Goal: Task Accomplishment & Management: Complete application form

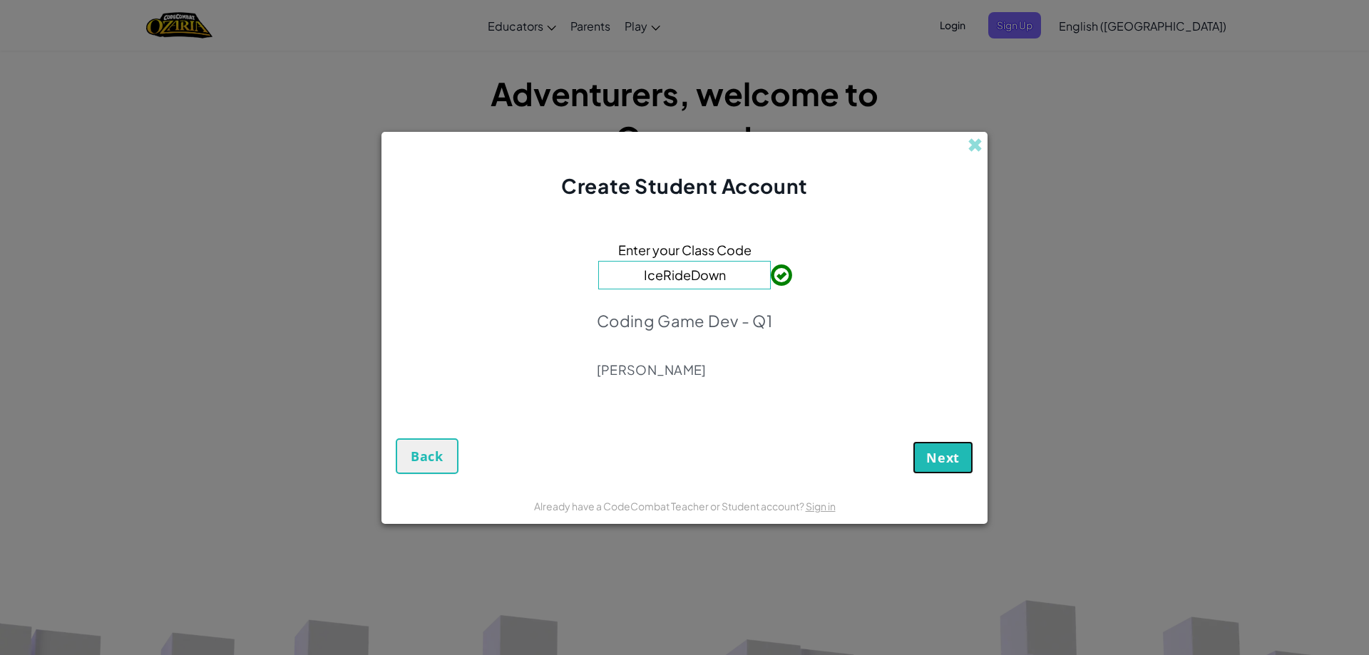
click at [955, 455] on span "Next" at bounding box center [943, 457] width 34 height 17
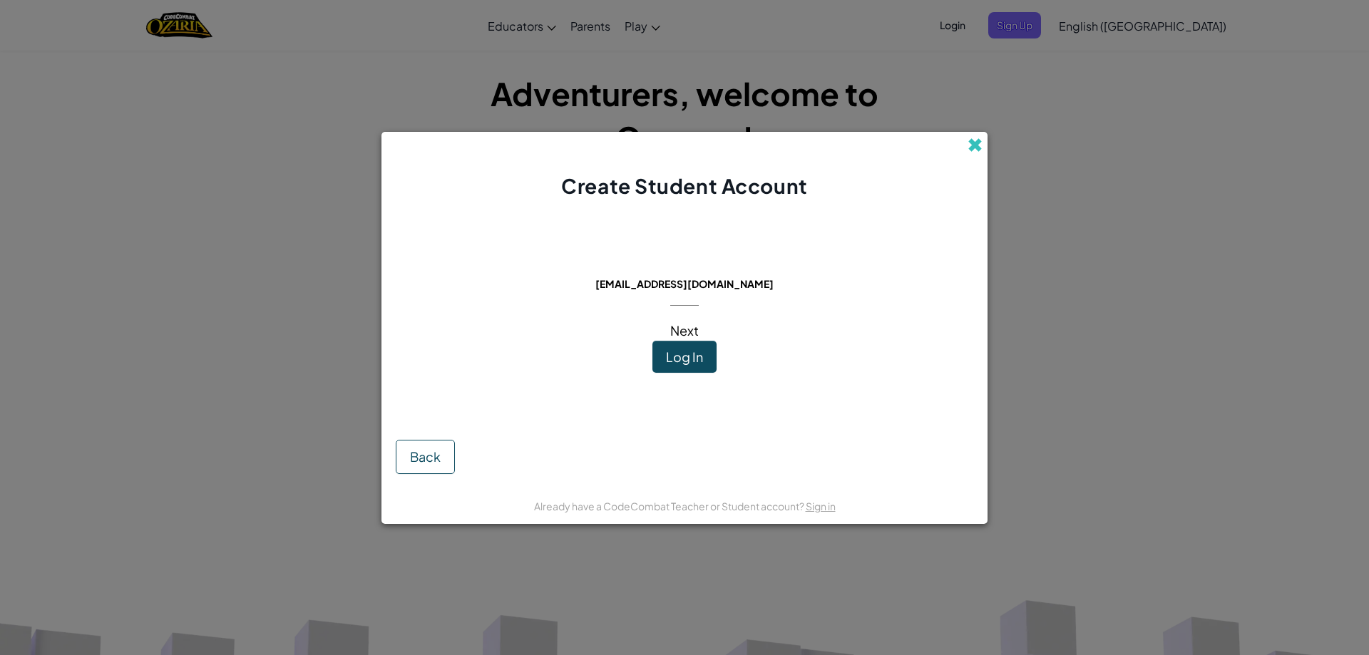
click at [975, 147] on span at bounding box center [975, 145] width 15 height 15
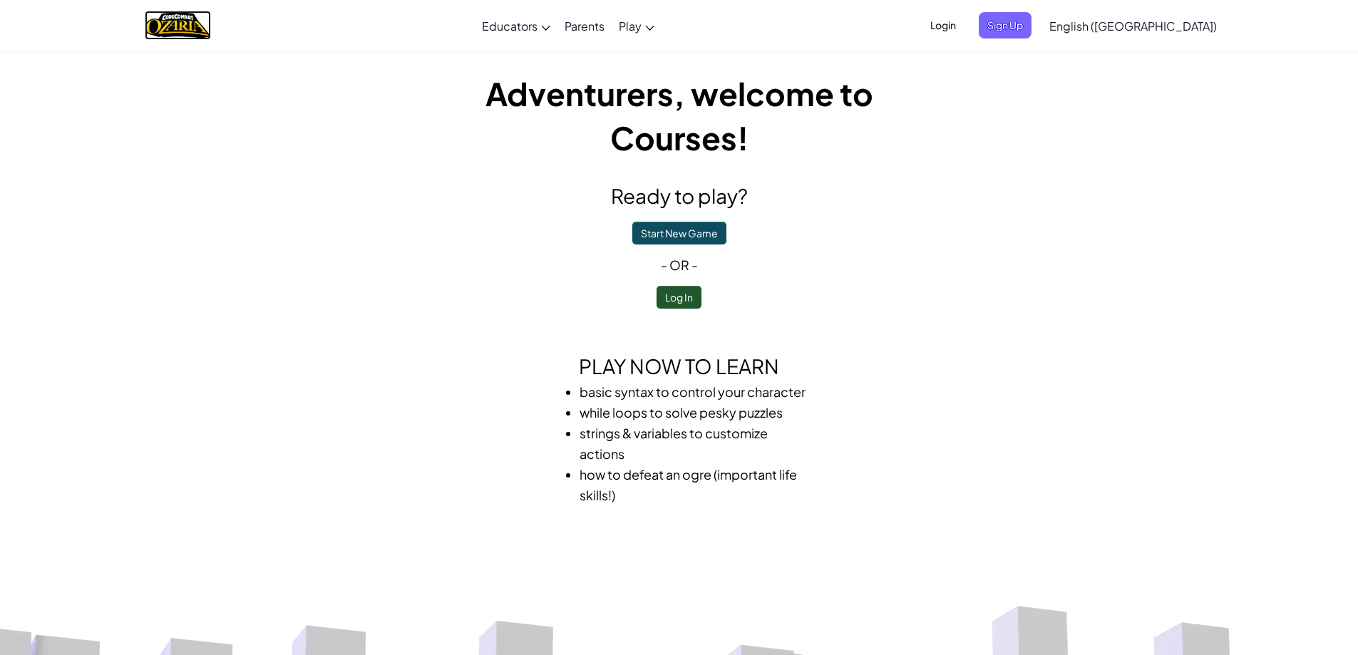
click at [204, 30] on img "Home" at bounding box center [178, 25] width 66 height 29
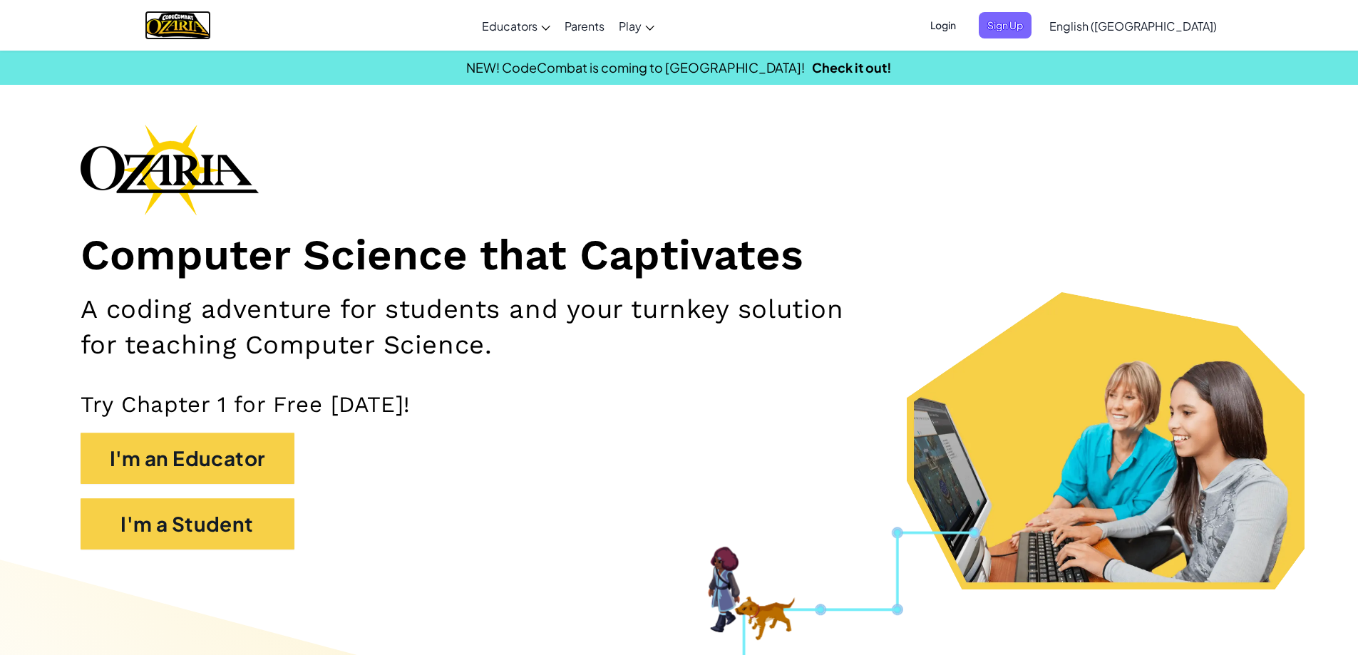
drag, startPoint x: 185, startPoint y: 25, endPoint x: 170, endPoint y: 22, distance: 15.2
click at [184, 25] on img "Home" at bounding box center [178, 25] width 66 height 29
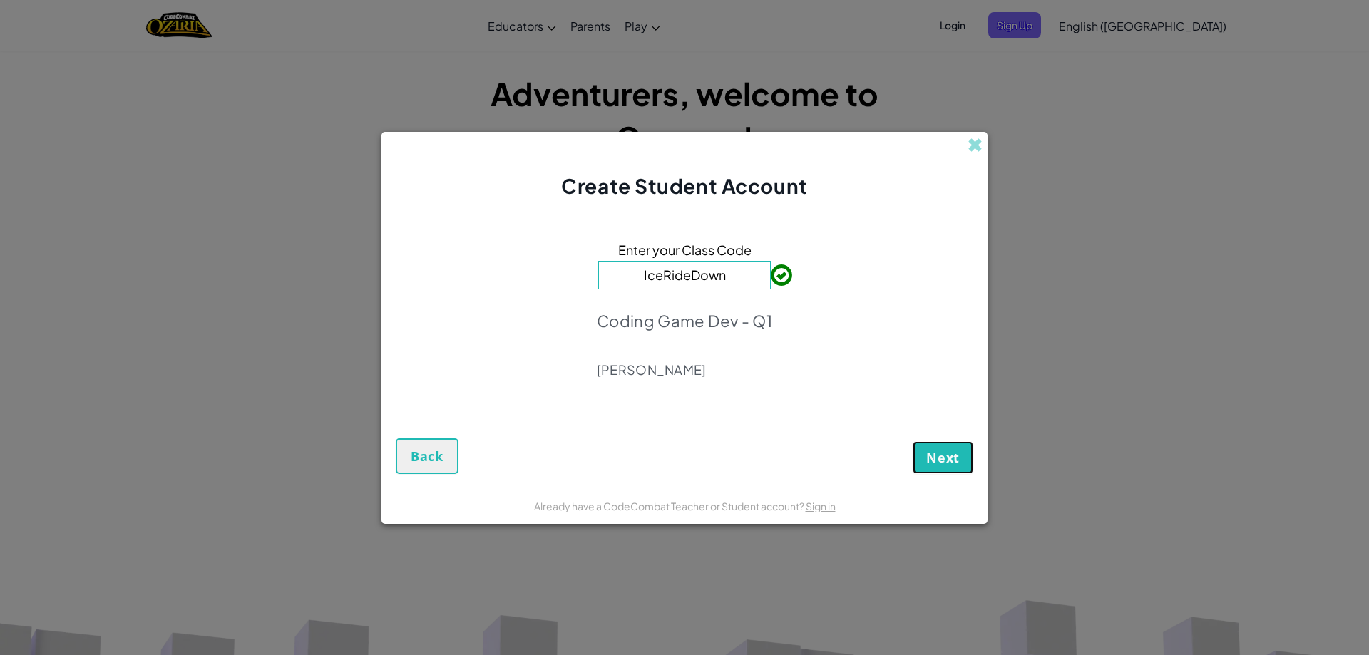
click at [936, 456] on span "Next" at bounding box center [943, 457] width 34 height 17
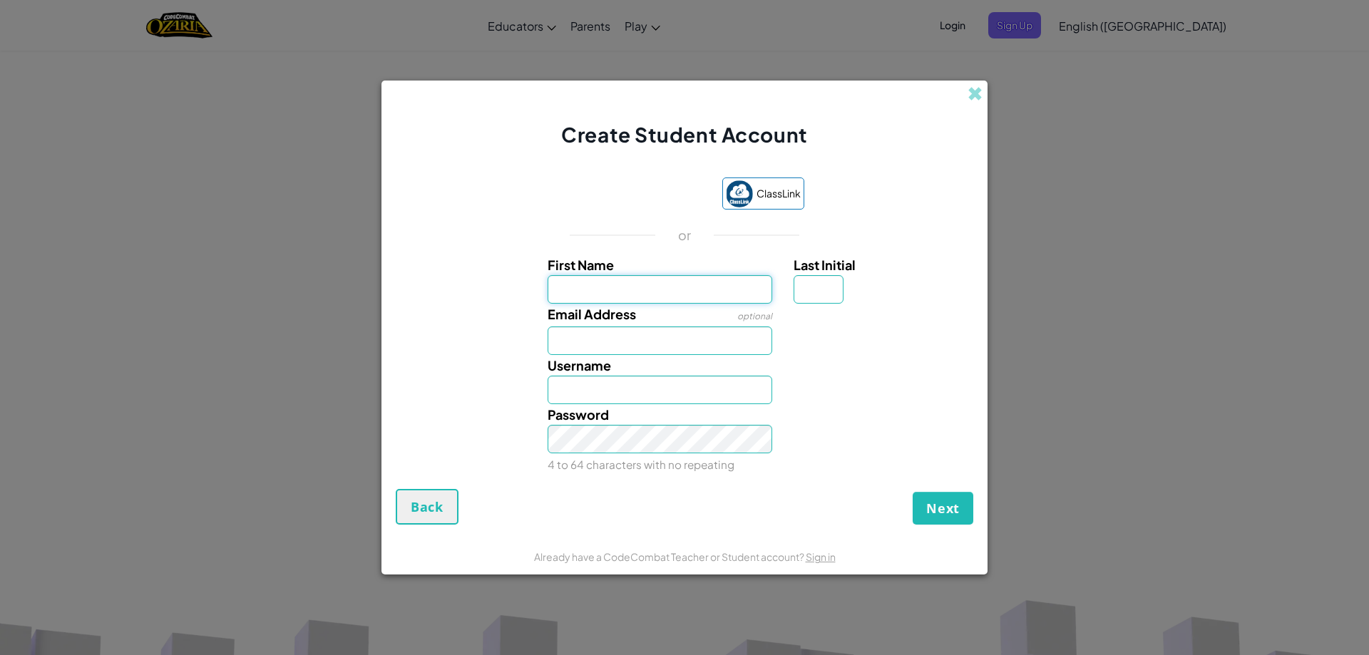
click at [718, 287] on input "First Name" at bounding box center [660, 289] width 225 height 29
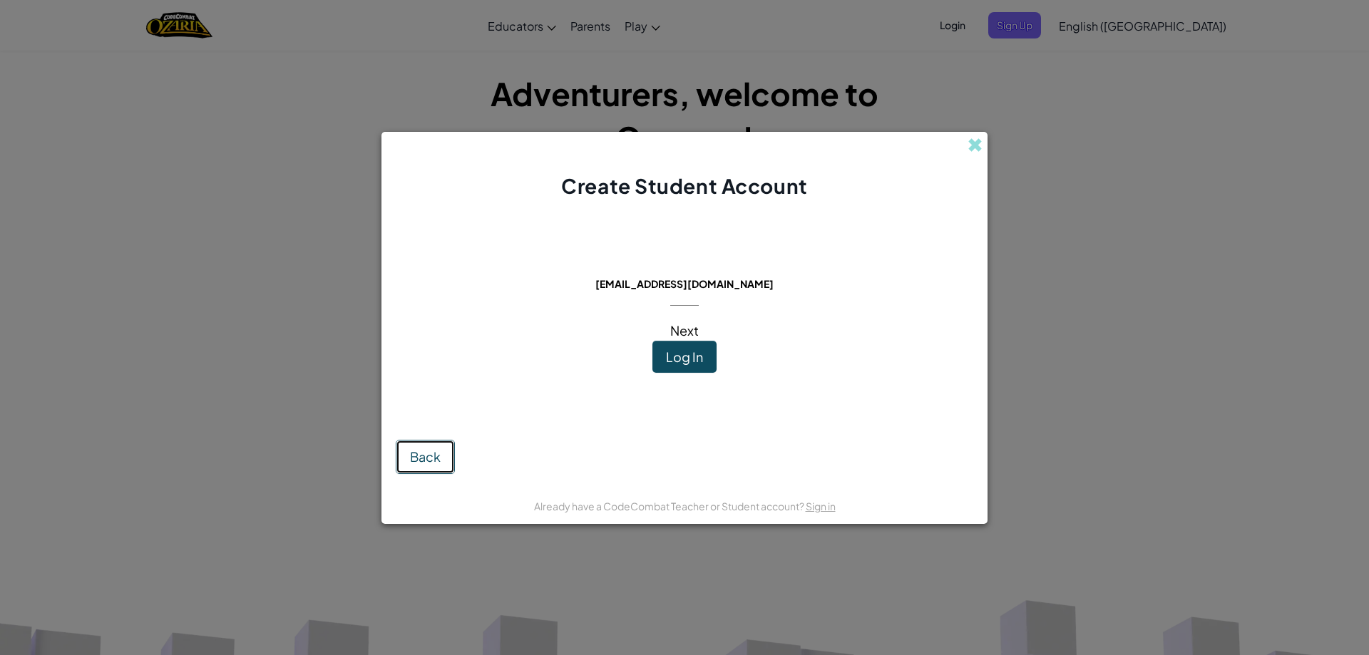
click at [436, 457] on span "Back" at bounding box center [425, 456] width 31 height 16
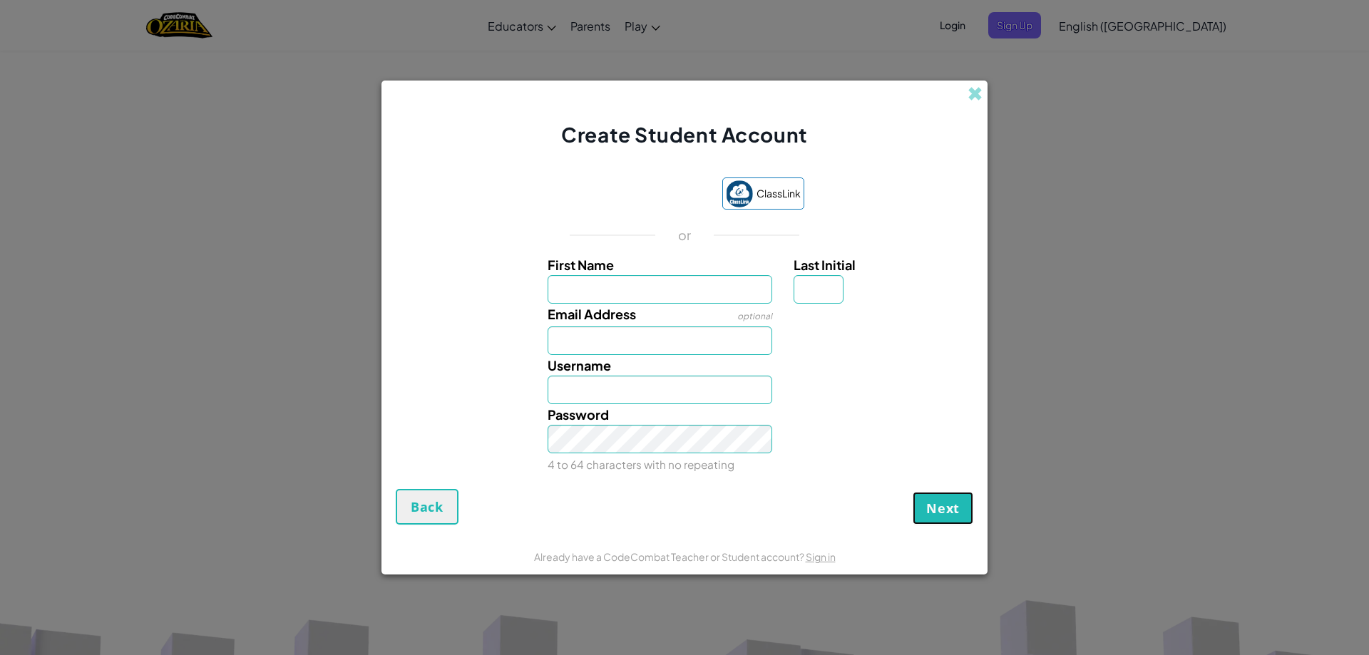
click at [929, 504] on span "Next" at bounding box center [943, 508] width 34 height 17
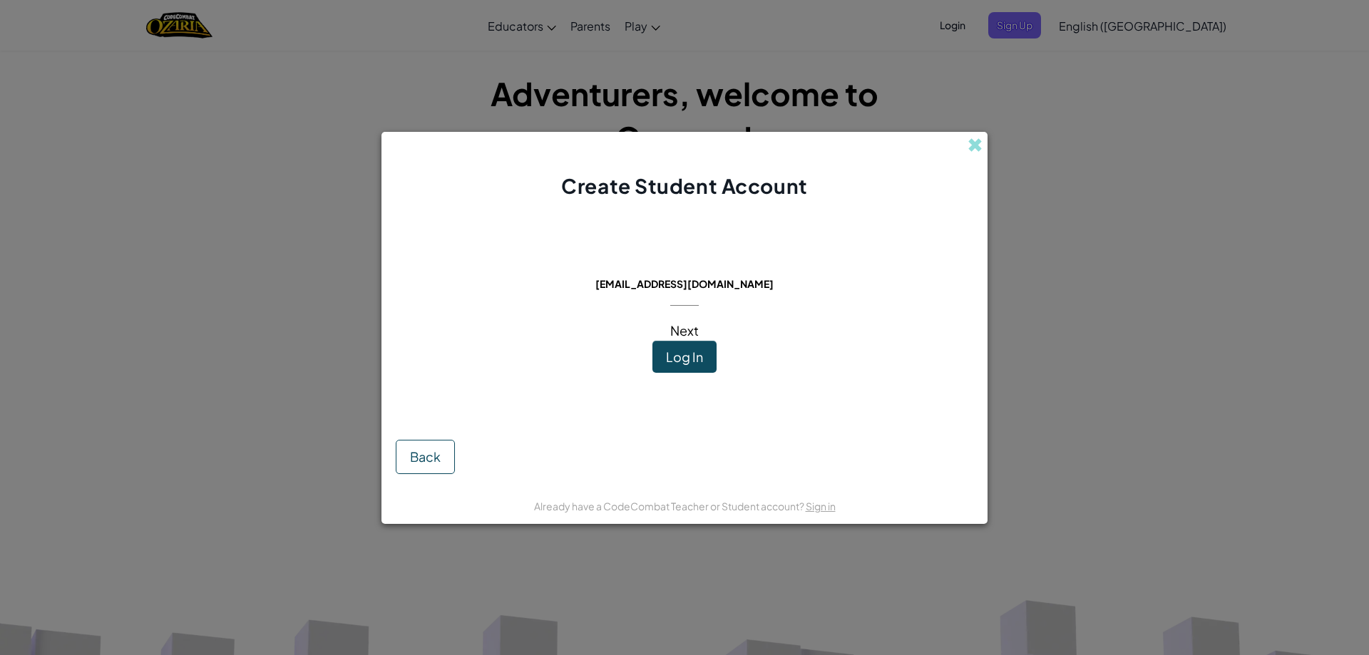
click at [684, 299] on div "Next" at bounding box center [684, 316] width 29 height 50
click at [698, 352] on span "Log In" at bounding box center [684, 357] width 37 height 16
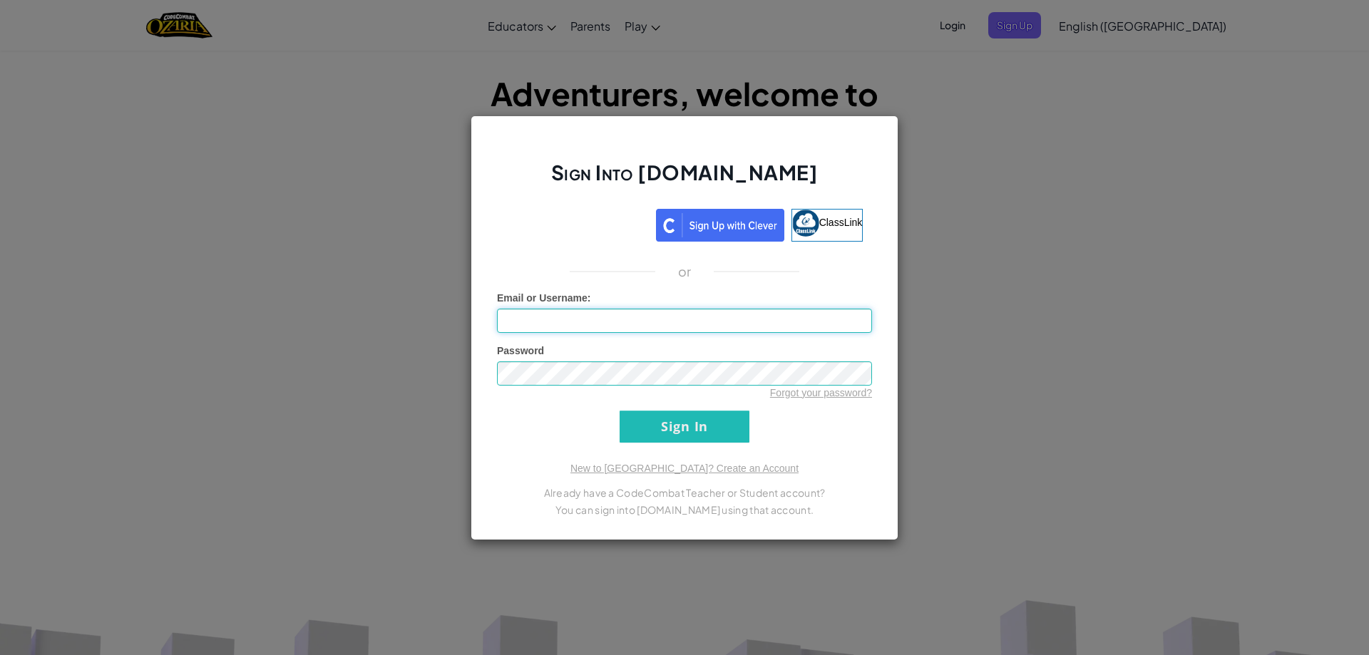
click at [754, 307] on div "Email or Username :" at bounding box center [684, 312] width 375 height 42
click at [620, 411] on input "Sign In" at bounding box center [685, 427] width 130 height 32
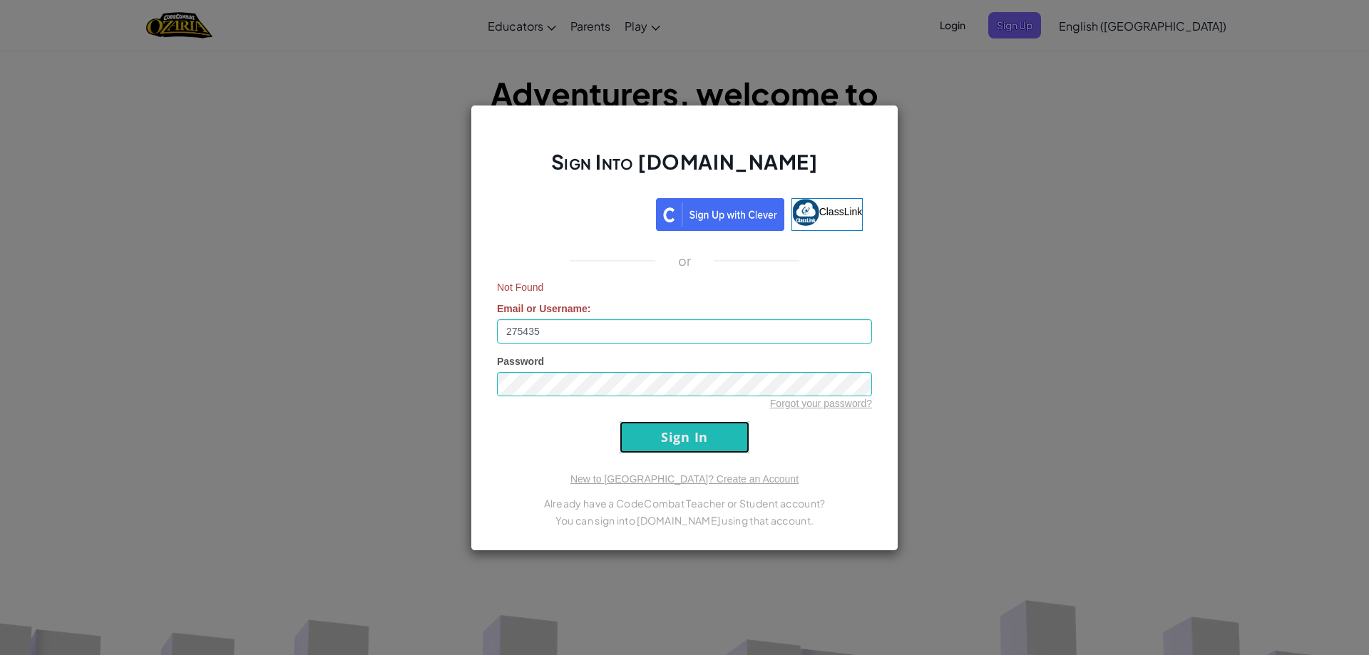
click at [680, 442] on input "Sign In" at bounding box center [685, 437] width 130 height 32
click at [620, 421] on input "Sign In" at bounding box center [685, 437] width 130 height 32
click at [688, 433] on input "Sign In" at bounding box center [685, 437] width 130 height 32
click at [674, 435] on input "Sign In" at bounding box center [685, 437] width 130 height 32
click at [582, 335] on input "275435" at bounding box center [684, 331] width 375 height 24
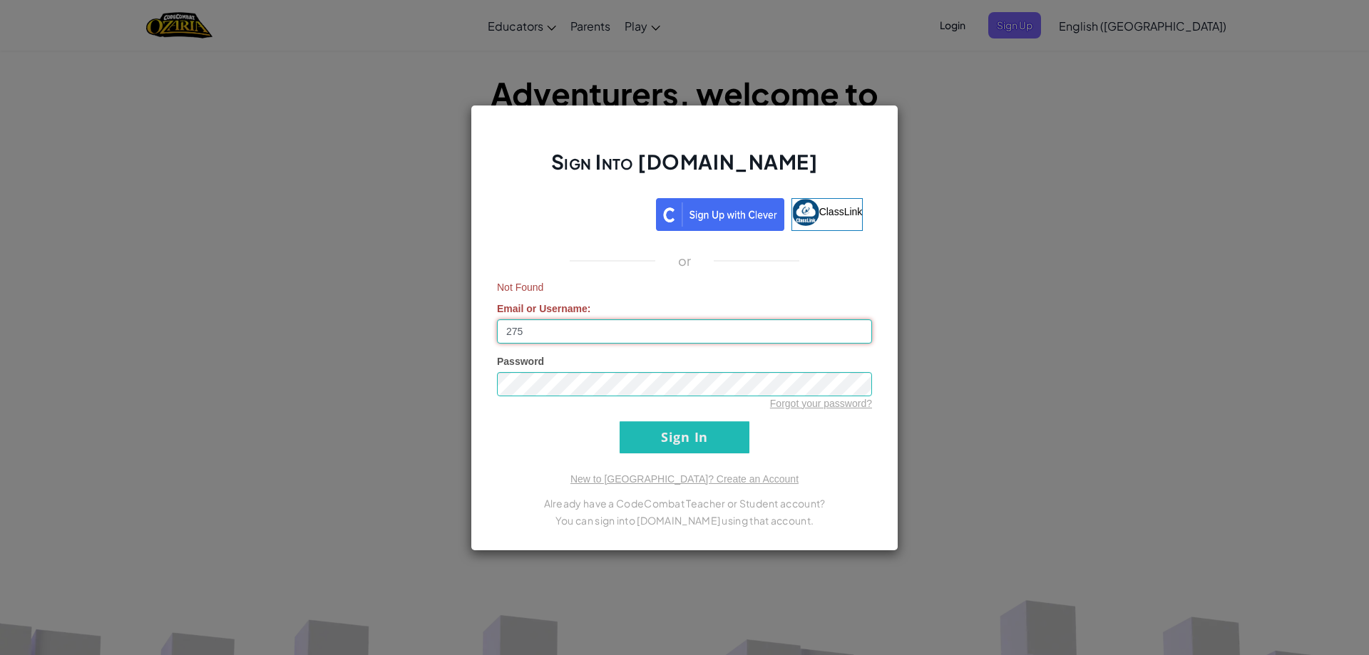
type input "275435"
click at [683, 446] on input "Sign In" at bounding box center [685, 437] width 130 height 32
